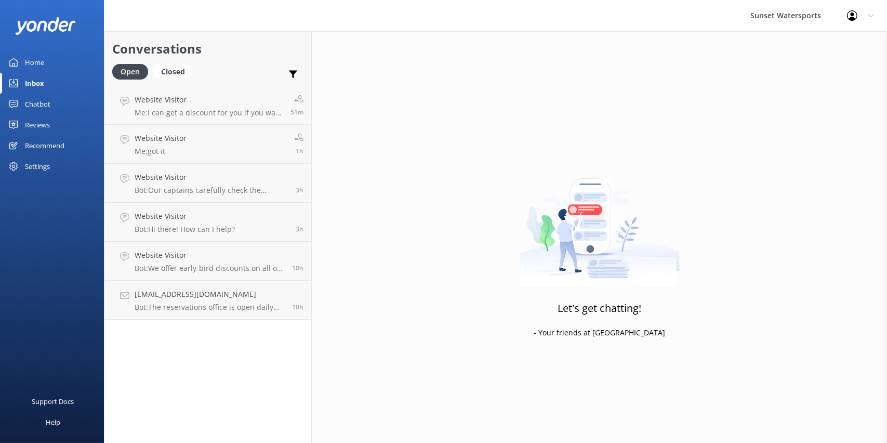
click at [190, 10] on div "Sunset Watersports Profile Settings Logout" at bounding box center [443, 15] width 887 height 31
click at [303, 12] on div "Sunset Watersports Profile Settings Logout" at bounding box center [443, 15] width 887 height 31
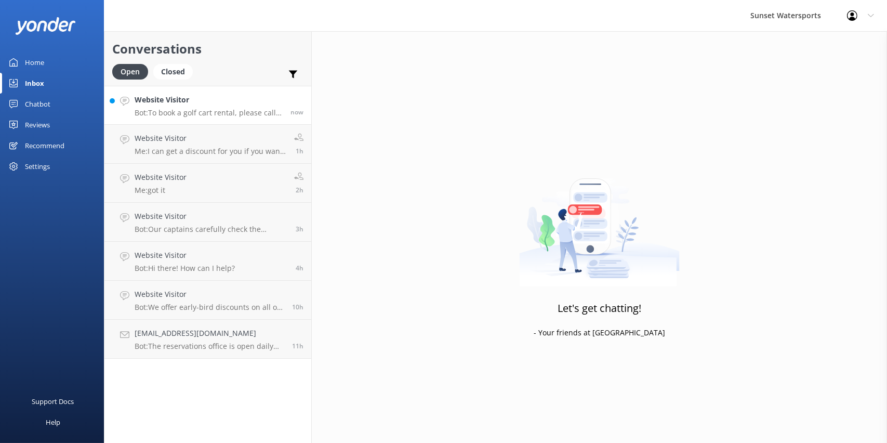
click at [210, 90] on link "Website Visitor Bot: To book a golf cart rental, please call our office at [PHO…" at bounding box center [207, 105] width 207 height 39
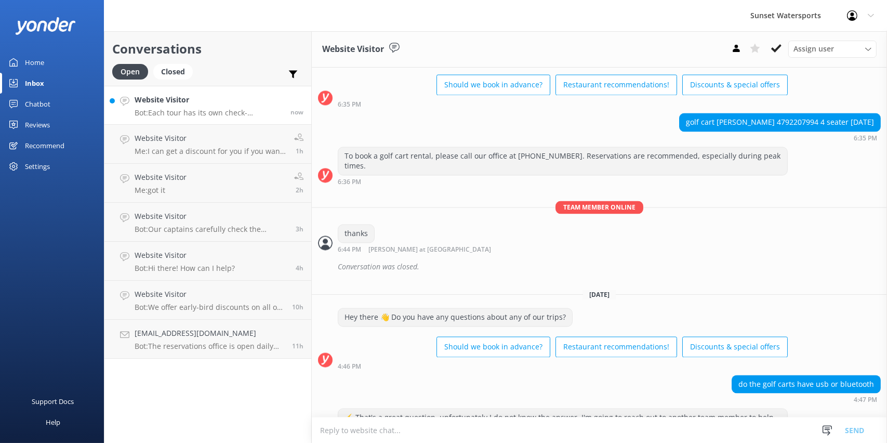
scroll to position [12338, 0]
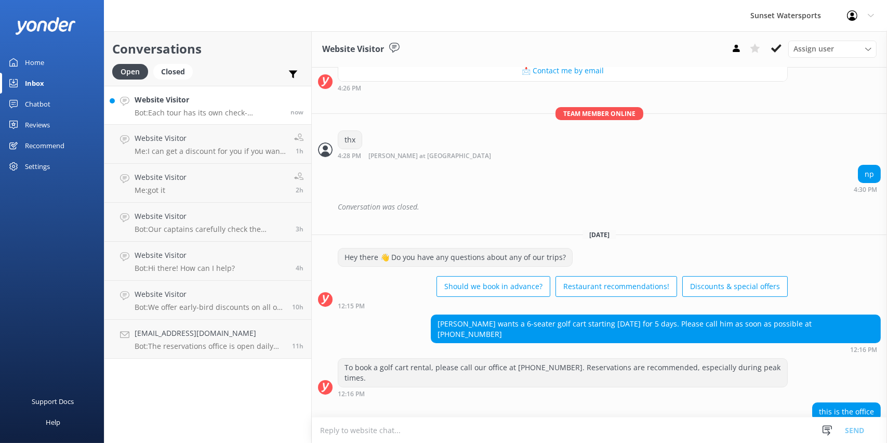
click at [240, 8] on div "Sunset Watersports Profile Settings Logout" at bounding box center [443, 15] width 887 height 31
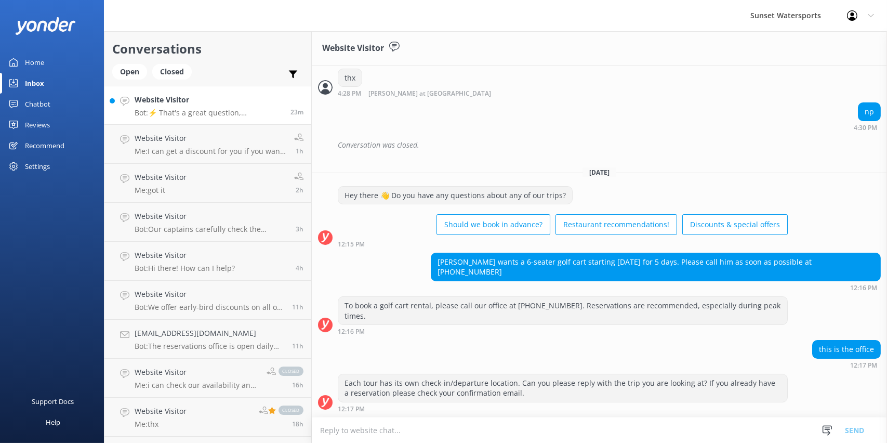
scroll to position [12389, 0]
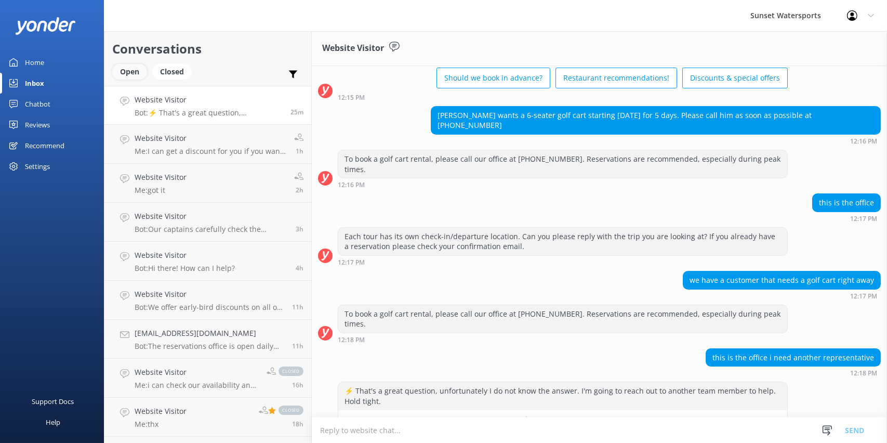
click at [130, 70] on div "Open" at bounding box center [129, 72] width 35 height 16
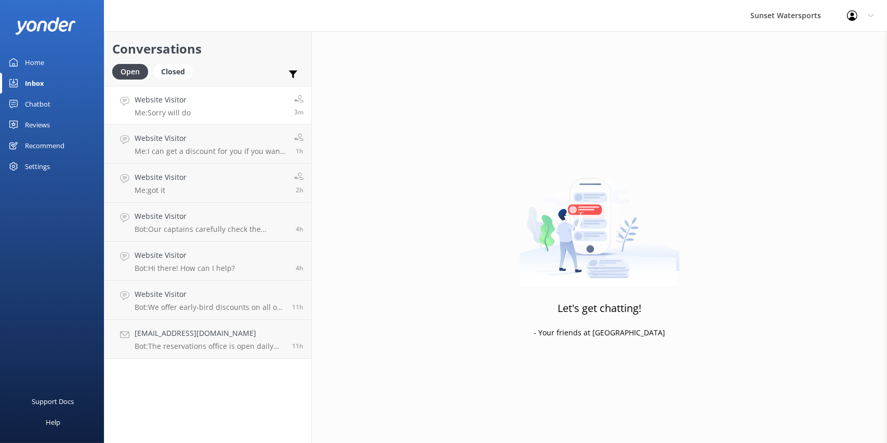
click at [173, 96] on h4 "Website Visitor" at bounding box center [163, 99] width 56 height 11
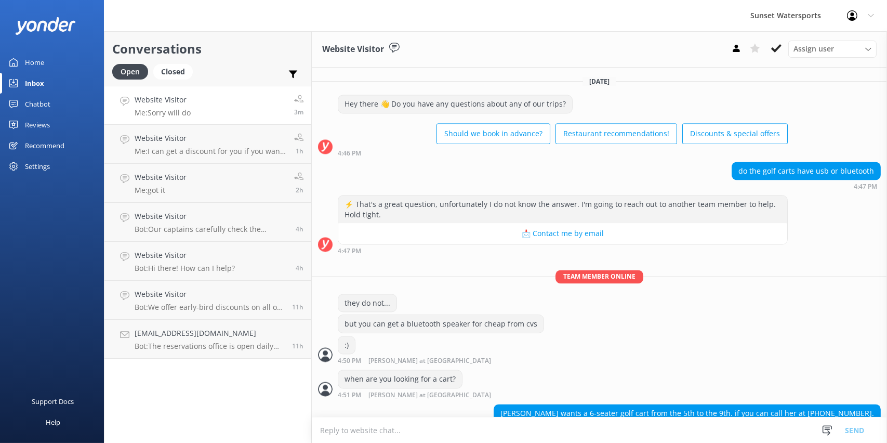
scroll to position [12615, 0]
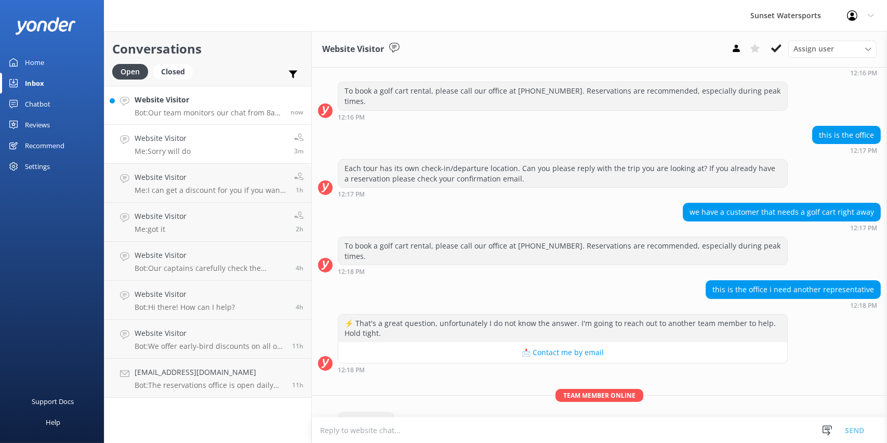
click at [197, 99] on h4 "Website Visitor" at bounding box center [209, 99] width 148 height 11
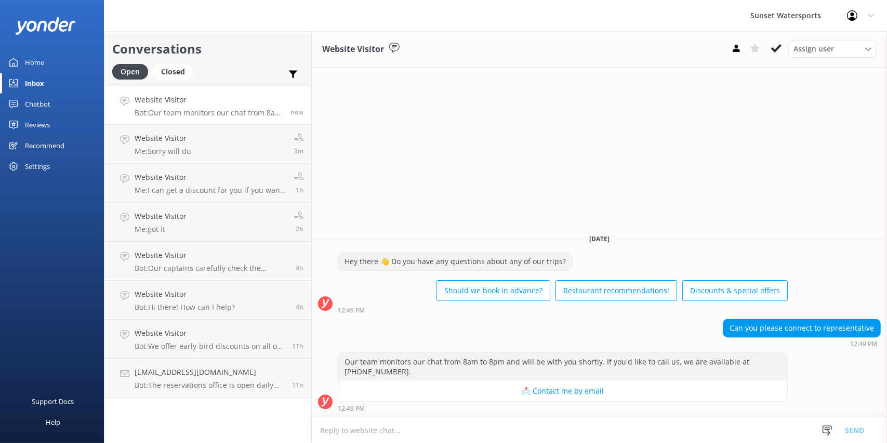
click at [671, 210] on div "Website Visitor Assign user Nathan at Sunset Dave with Sunset Henry with Sunset…" at bounding box center [599, 237] width 575 height 412
click at [619, 154] on div "Website Visitor Assign user Nathan at Sunset Dave with Sunset Henry with Sunset…" at bounding box center [599, 237] width 575 height 412
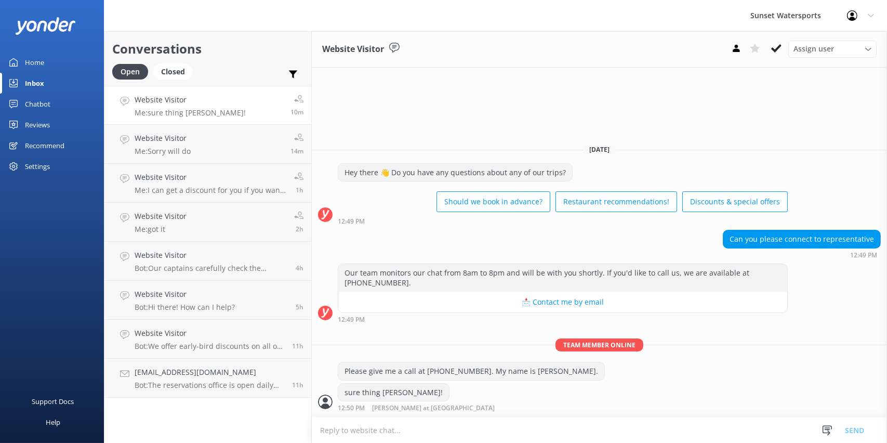
click at [31, 69] on div "Home" at bounding box center [34, 62] width 19 height 21
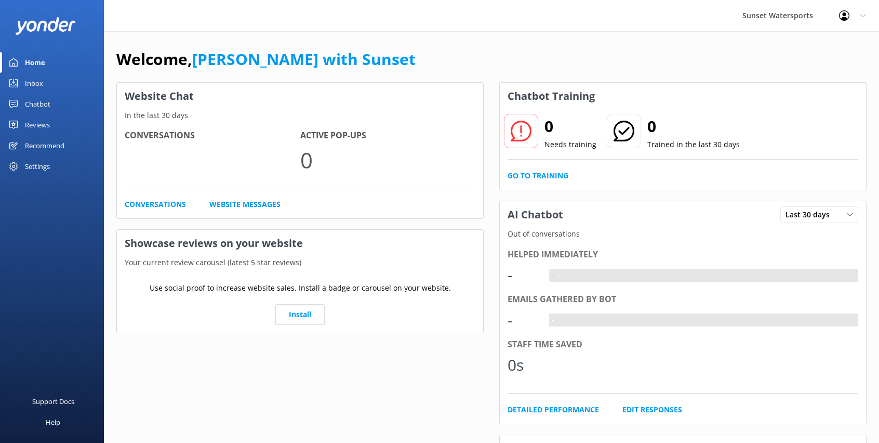
click at [26, 83] on div "Inbox" at bounding box center [34, 83] width 18 height 21
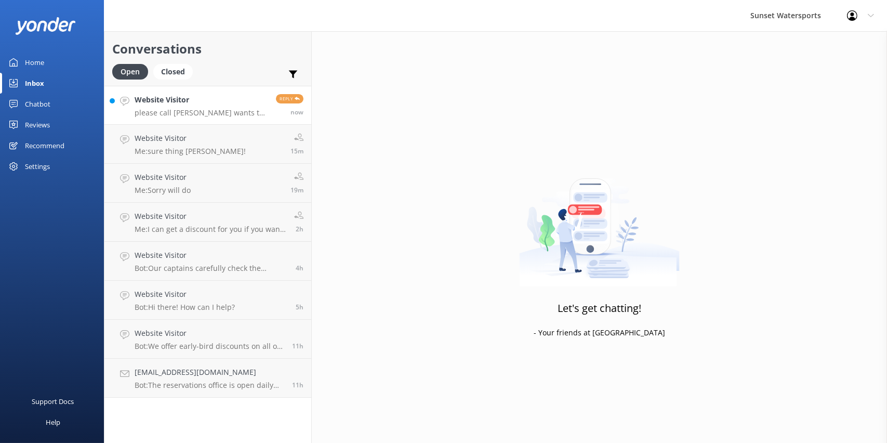
click at [167, 100] on h4 "Website Visitor" at bounding box center [202, 99] width 134 height 11
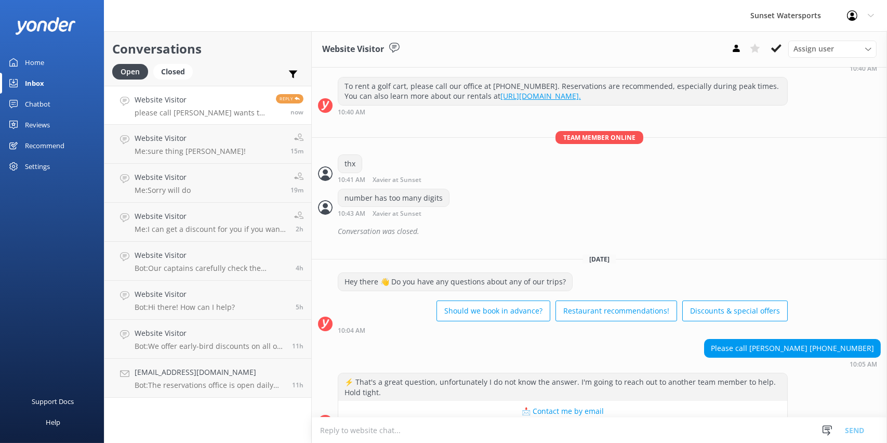
scroll to position [6125, 0]
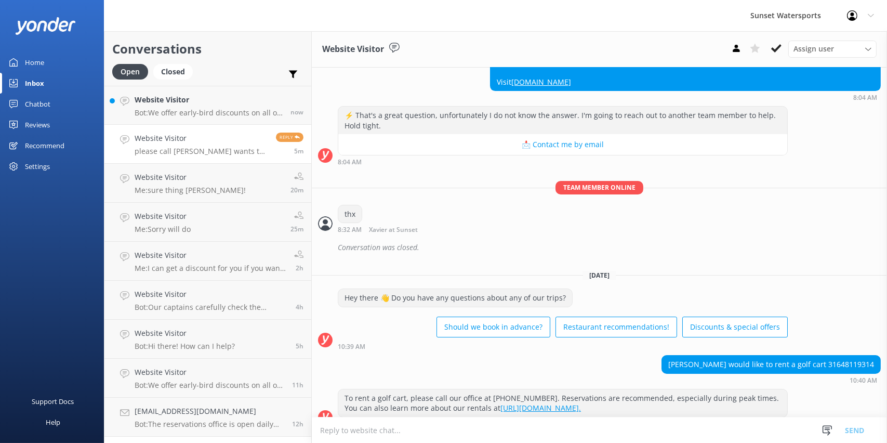
scroll to position [6125, 0]
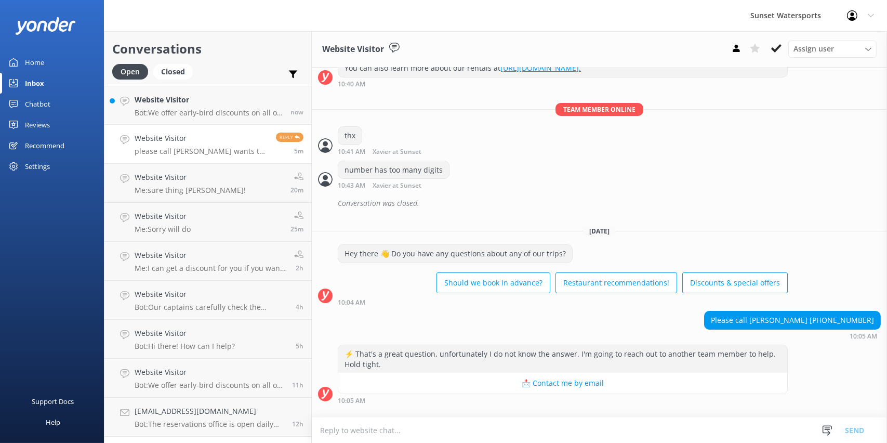
click at [185, 148] on p "please call [PERSON_NAME] wants to rent a 4 seater [DATE] for 5 hours [PHONE_NU…" at bounding box center [202, 151] width 134 height 9
click at [166, 111] on p "Bot: We offer early-bird discounts on all of our morning trips. When you book d…" at bounding box center [209, 112] width 148 height 9
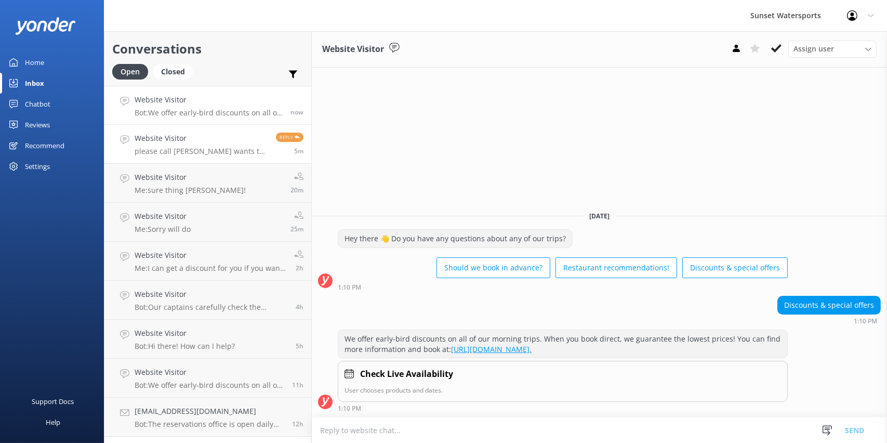
click at [169, 146] on div "Website Visitor please call Heath wants to rent a 4 seater tomorrow for 5 hours…" at bounding box center [202, 144] width 134 height 23
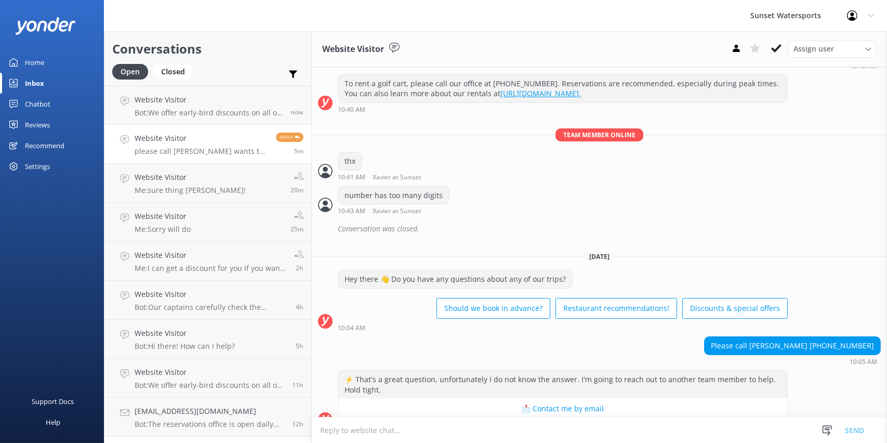
scroll to position [6125, 0]
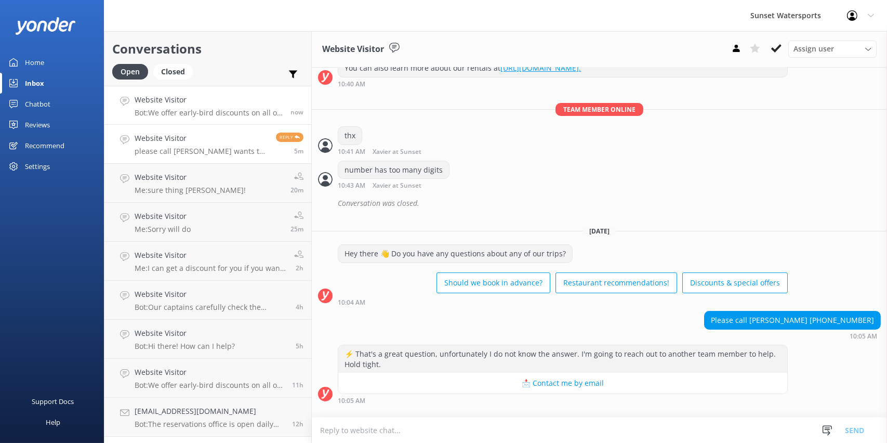
click at [196, 104] on h4 "Website Visitor" at bounding box center [209, 99] width 148 height 11
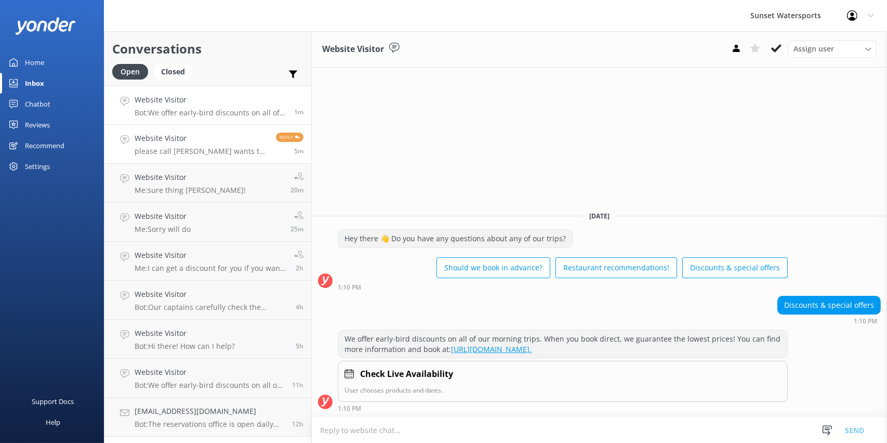
click at [295, 136] on icon at bounding box center [297, 137] width 5 height 5
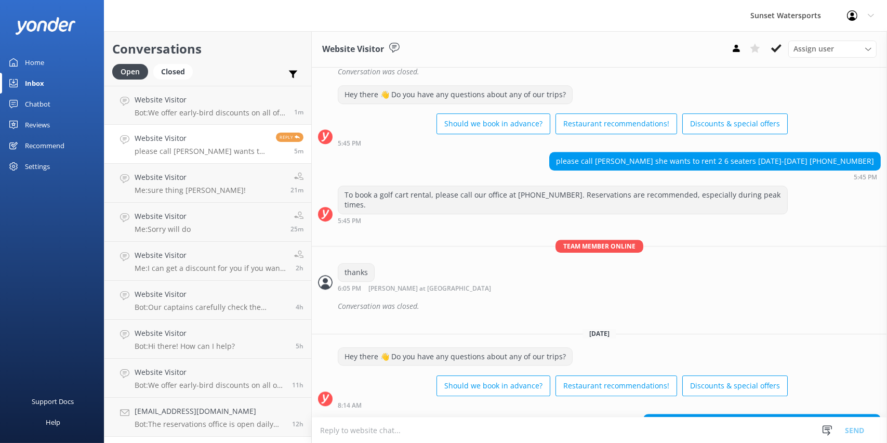
scroll to position [6125, 0]
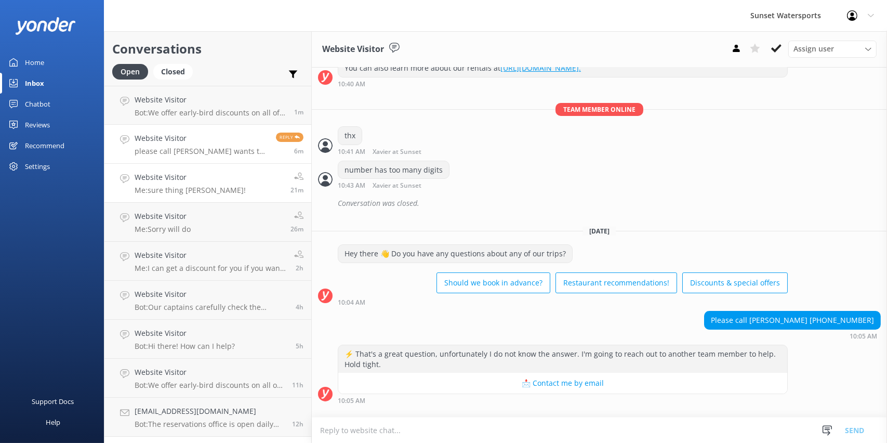
click at [186, 175] on h4 "Website Visitor" at bounding box center [190, 176] width 111 height 11
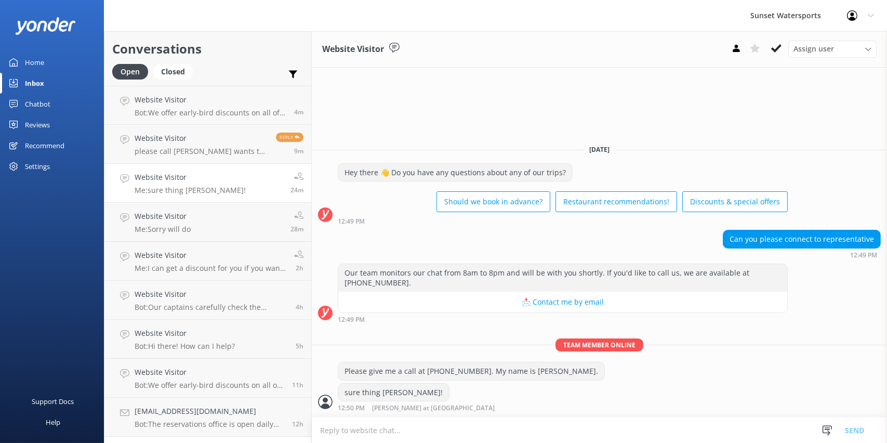
click at [50, 260] on div "Support Docs Help" at bounding box center [52, 331] width 104 height 221
click at [236, 19] on div "Sunset Watersports Profile Settings Logout" at bounding box center [443, 15] width 887 height 31
click at [41, 227] on div "Support Docs Help" at bounding box center [52, 331] width 104 height 221
click at [168, 151] on p "please call [PERSON_NAME] wants to rent a 4 seater [DATE] for 5 hours [PHONE_NU…" at bounding box center [202, 151] width 134 height 9
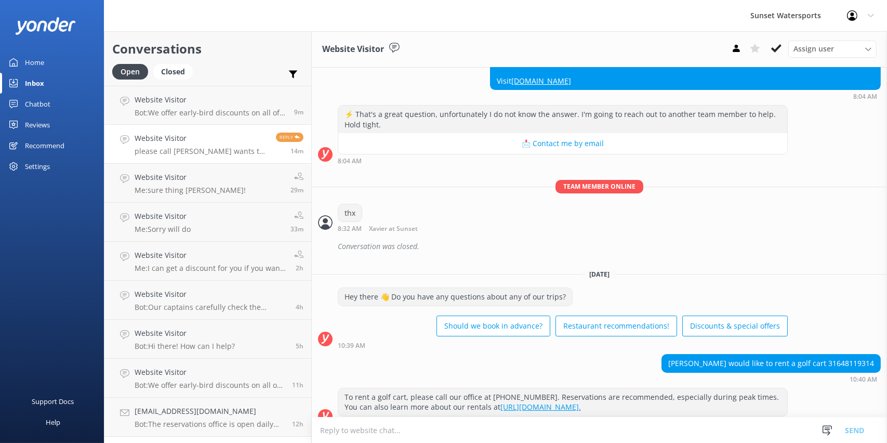
scroll to position [6125, 0]
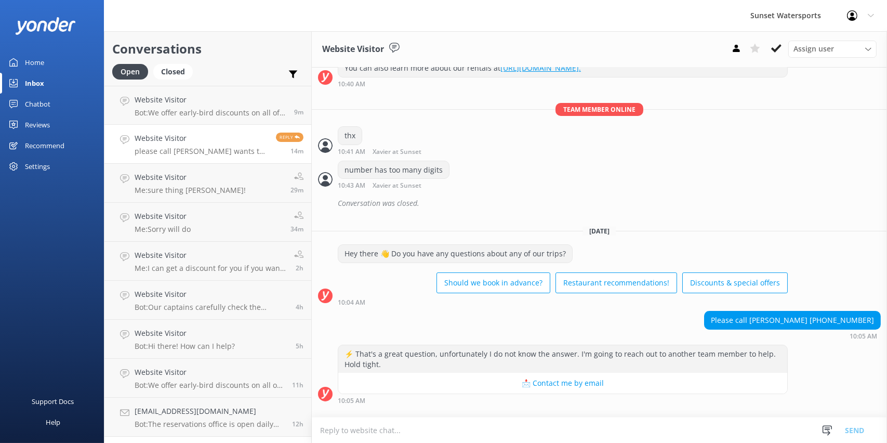
click at [48, 58] on link "Home" at bounding box center [52, 62] width 104 height 21
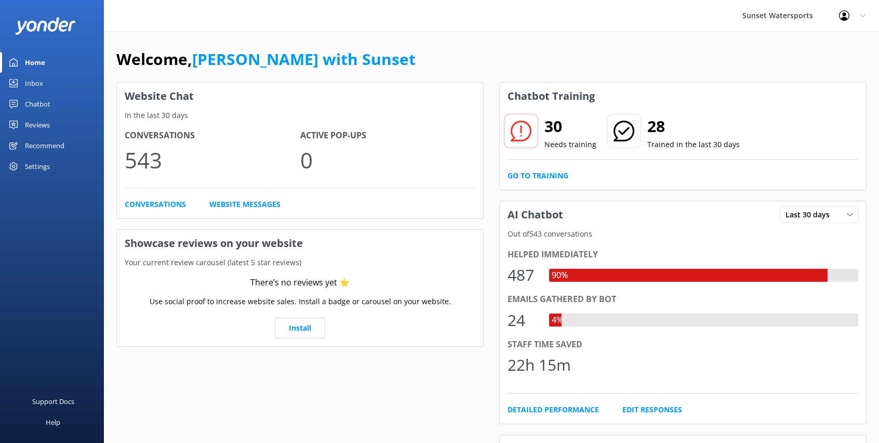
click at [31, 85] on div "Inbox" at bounding box center [34, 83] width 18 height 21
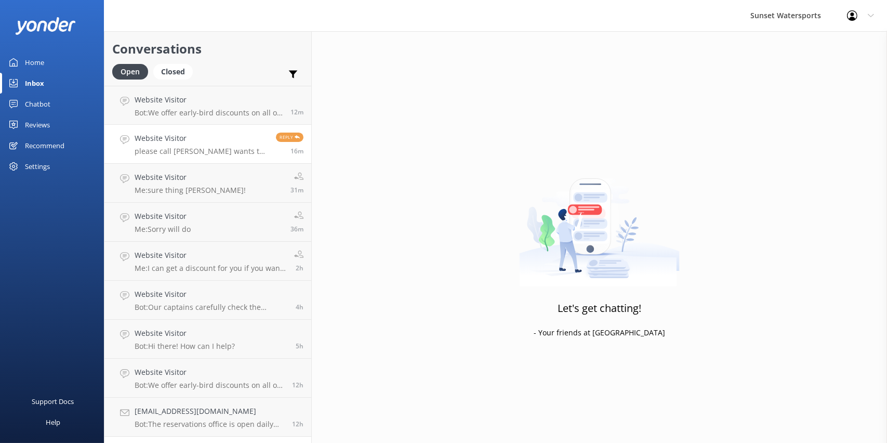
click at [150, 139] on h4 "Website Visitor" at bounding box center [202, 138] width 134 height 11
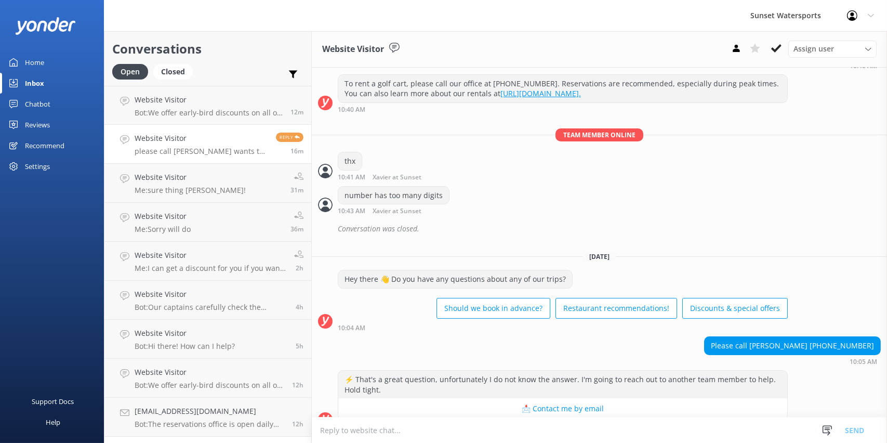
scroll to position [6125, 0]
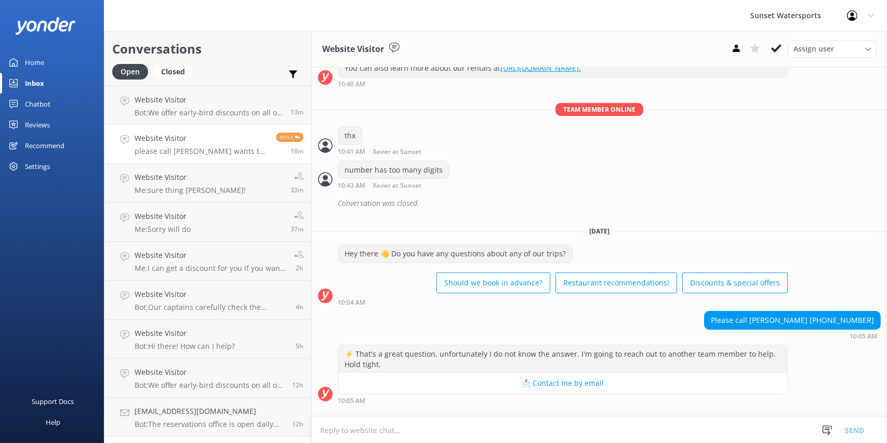
click at [183, 16] on div "Sunset Watersports Profile Settings Logout" at bounding box center [443, 15] width 887 height 31
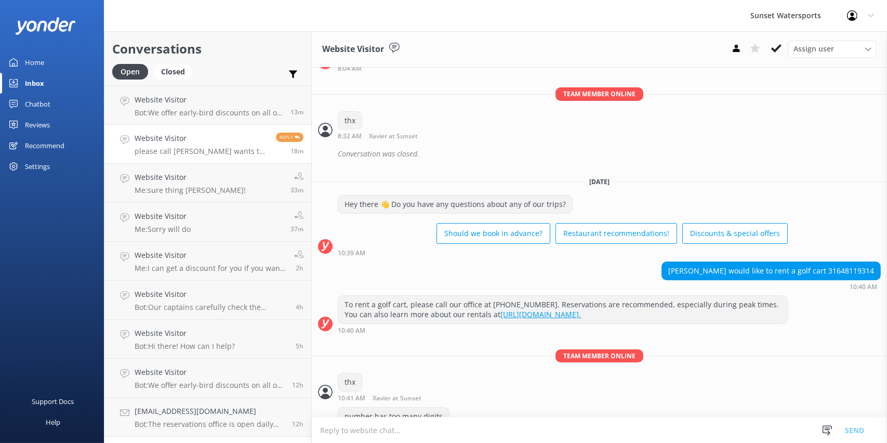
scroll to position [6125, 0]
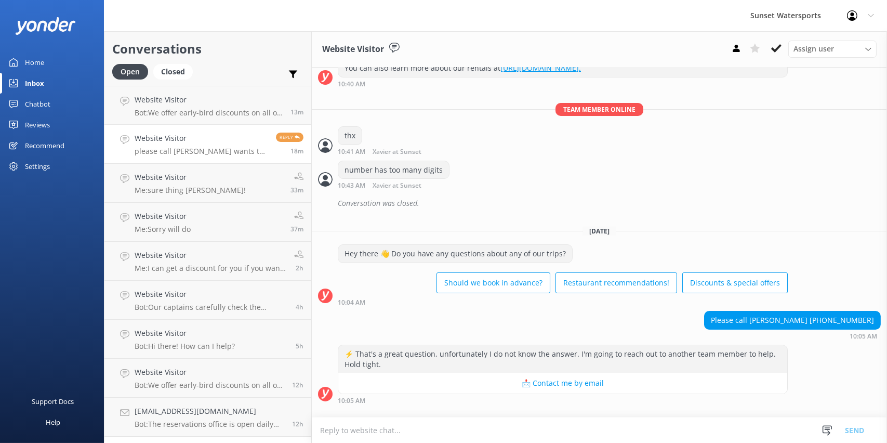
click at [161, 7] on div "Sunset Watersports Profile Settings Logout" at bounding box center [443, 15] width 887 height 31
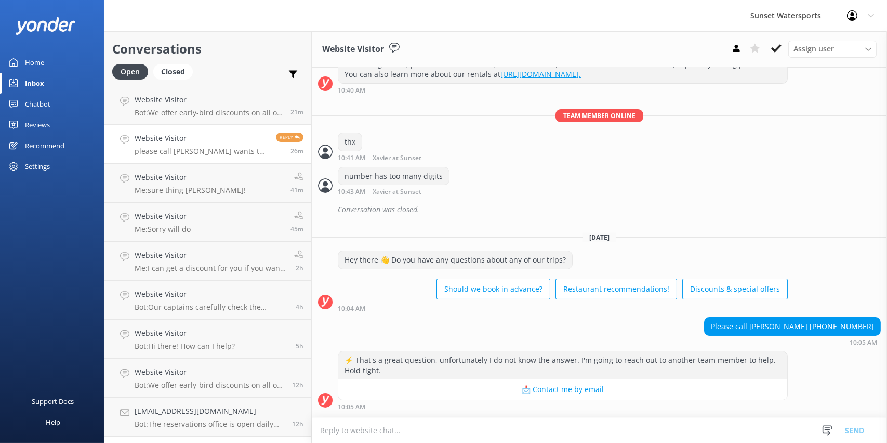
scroll to position [6125, 0]
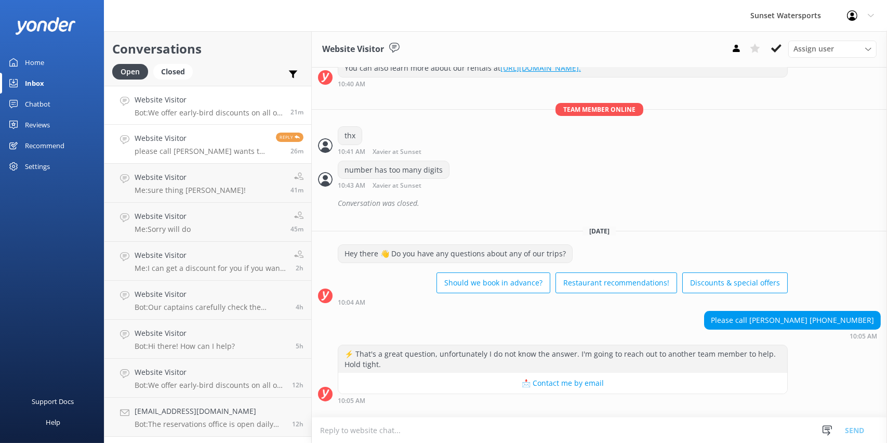
click at [167, 100] on h4 "Website Visitor" at bounding box center [209, 99] width 148 height 11
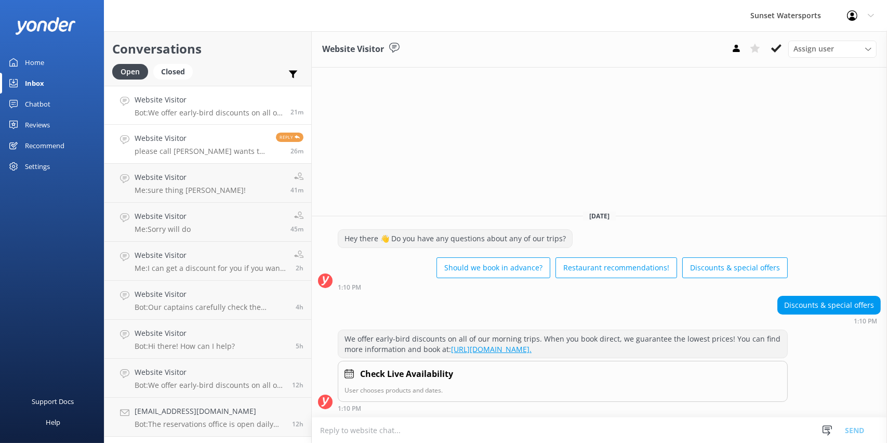
click at [210, 142] on h4 "Website Visitor" at bounding box center [202, 138] width 134 height 11
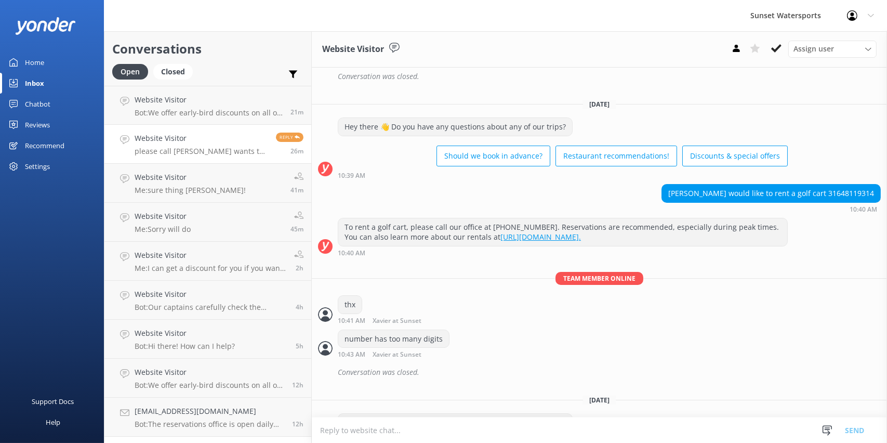
scroll to position [6125, 0]
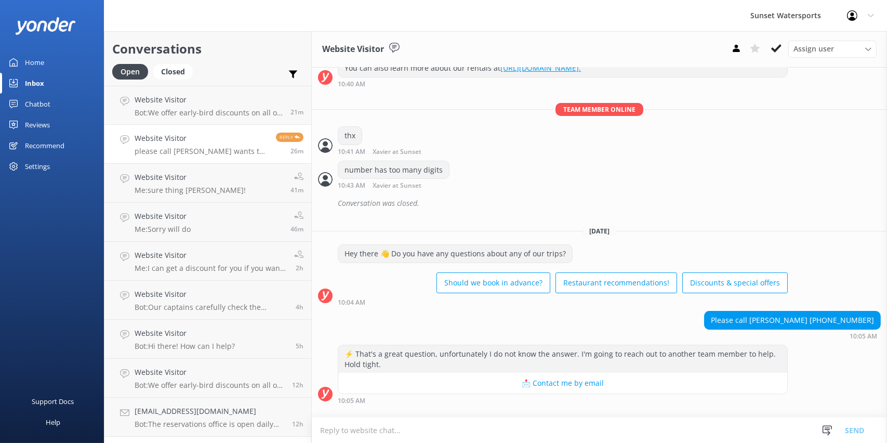
click at [378, 435] on textarea at bounding box center [599, 429] width 575 height 25
type textarea "got it"
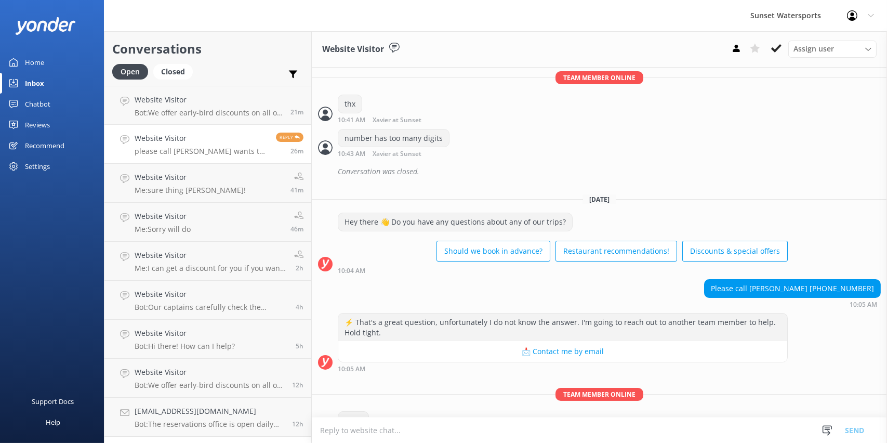
scroll to position [6159, 0]
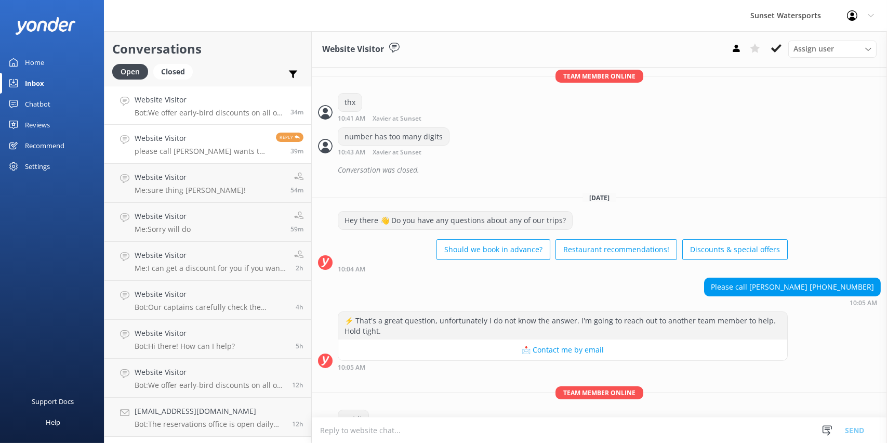
click at [219, 115] on p "Bot: We offer early-bird discounts on all of our morning trips. When you book d…" at bounding box center [209, 112] width 148 height 9
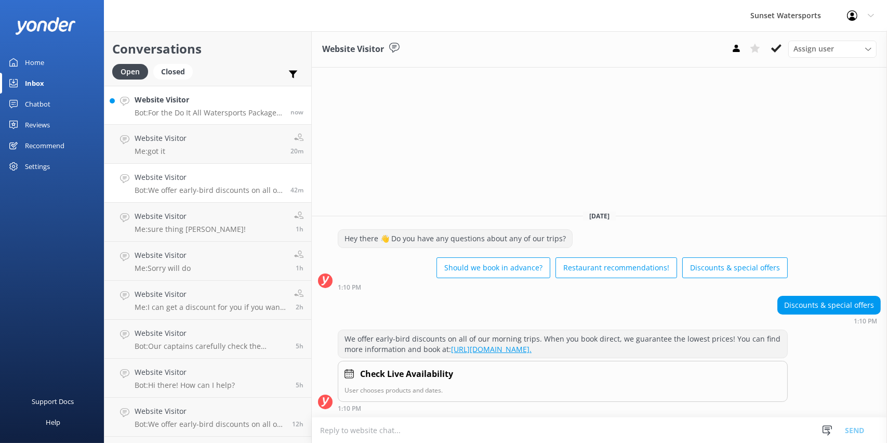
click at [116, 96] on link "Website Visitor Bot: For the Do It All Watersports Package, each group gets fre…" at bounding box center [207, 105] width 207 height 39
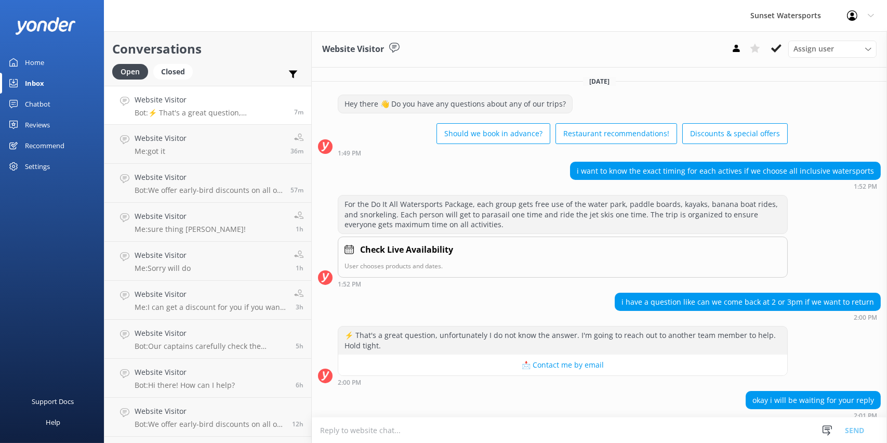
scroll to position [137, 0]
